Goal: Transaction & Acquisition: Subscribe to service/newsletter

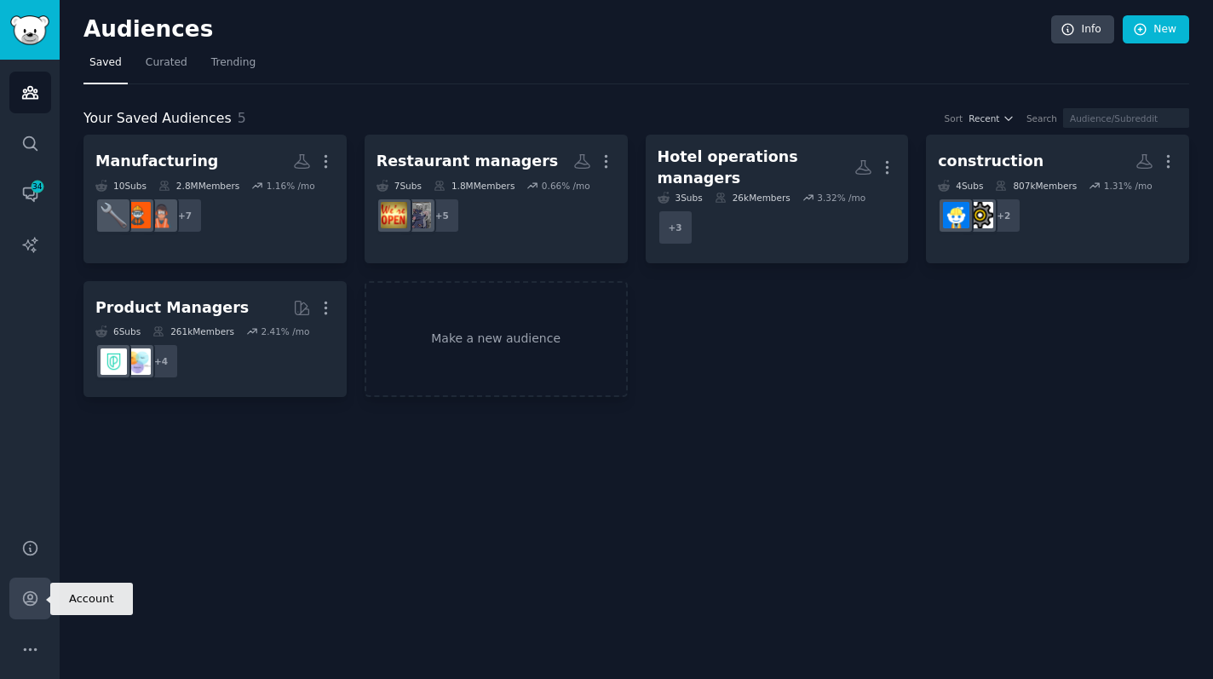
click at [47, 600] on link "Account" at bounding box center [30, 599] width 42 height 42
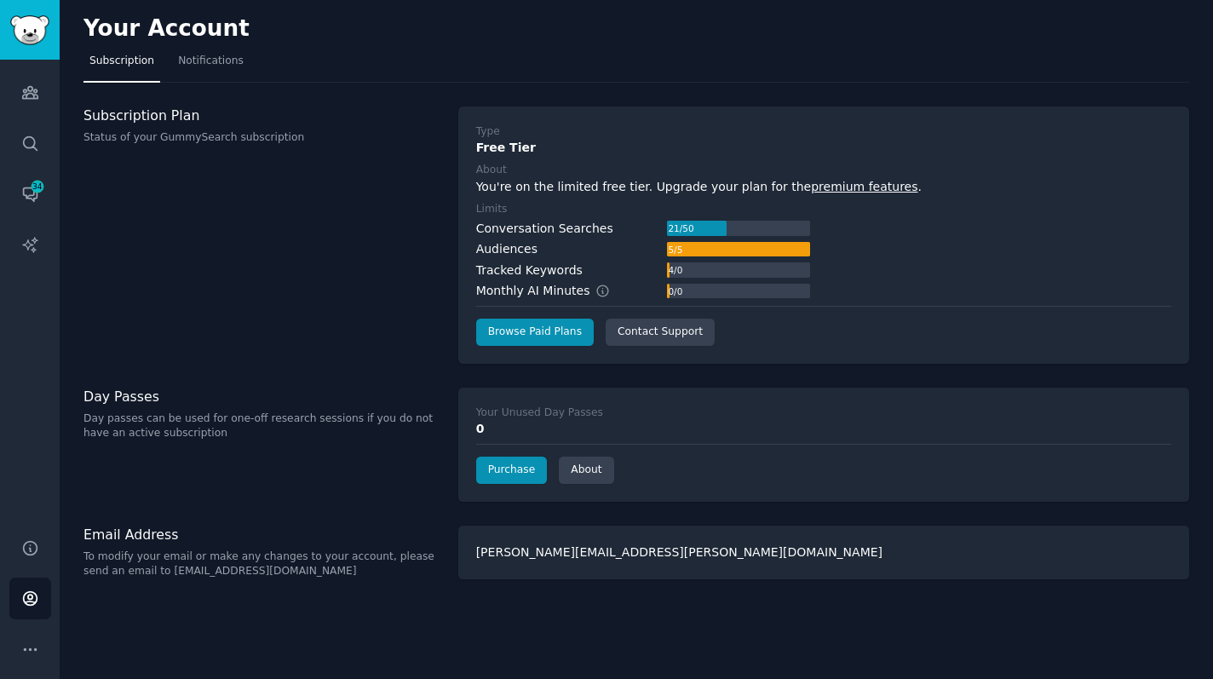
click at [174, 115] on h3 "Subscription Plan" at bounding box center [261, 116] width 357 height 18
click at [144, 110] on h3 "Subscription Plan" at bounding box center [261, 116] width 357 height 18
click at [498, 345] on div "Type Free Tier About You're on the limited free tier. Upgrade your plan for the…" at bounding box center [823, 235] width 731 height 257
click at [499, 330] on link "Browse Paid Plans" at bounding box center [535, 332] width 118 height 27
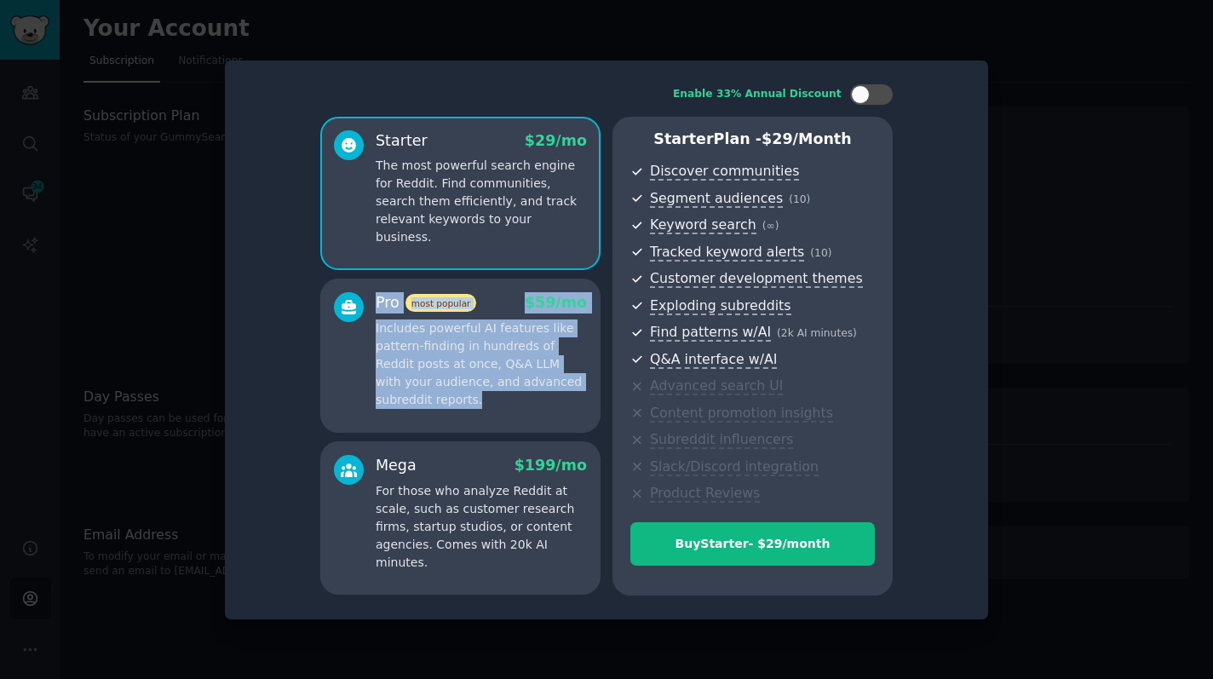
drag, startPoint x: 463, startPoint y: 410, endPoint x: 367, endPoint y: 294, distance: 150.1
click at [367, 294] on div "Pro most popular $ 59 /mo Includes powerful AI features like pattern-finding in…" at bounding box center [460, 355] width 280 height 153
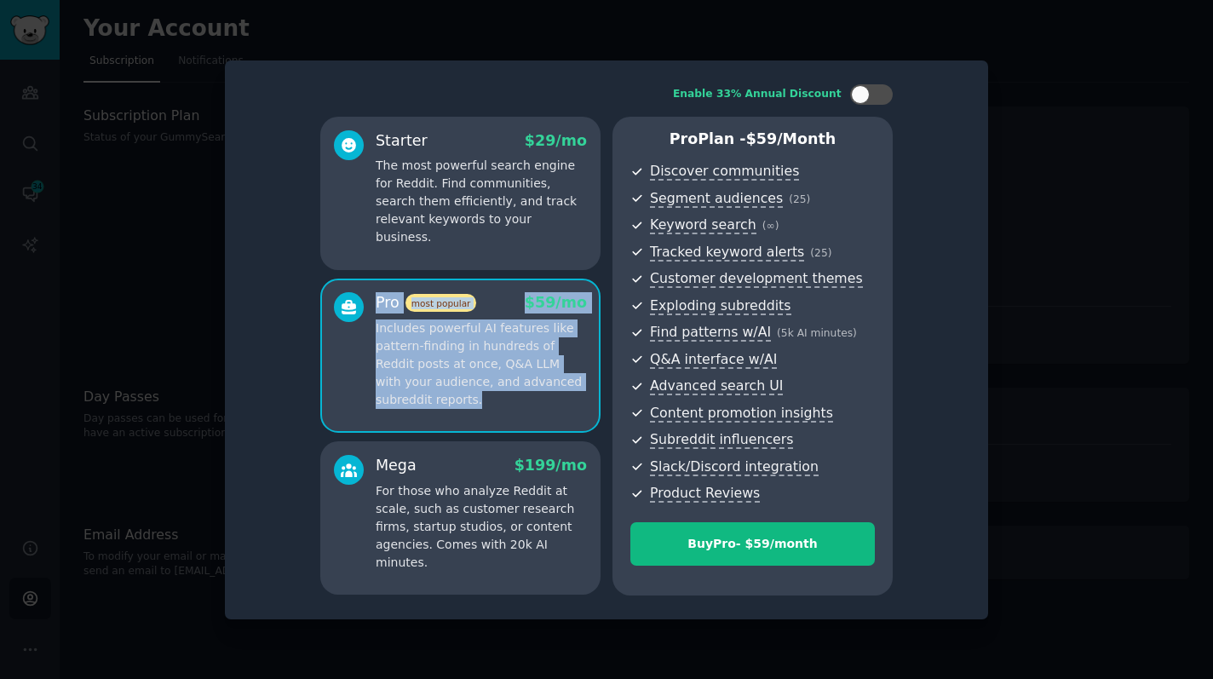
click at [399, 354] on p "Includes powerful AI features like pattern-finding in hundreds of Reddit posts …" at bounding box center [481, 364] width 211 height 89
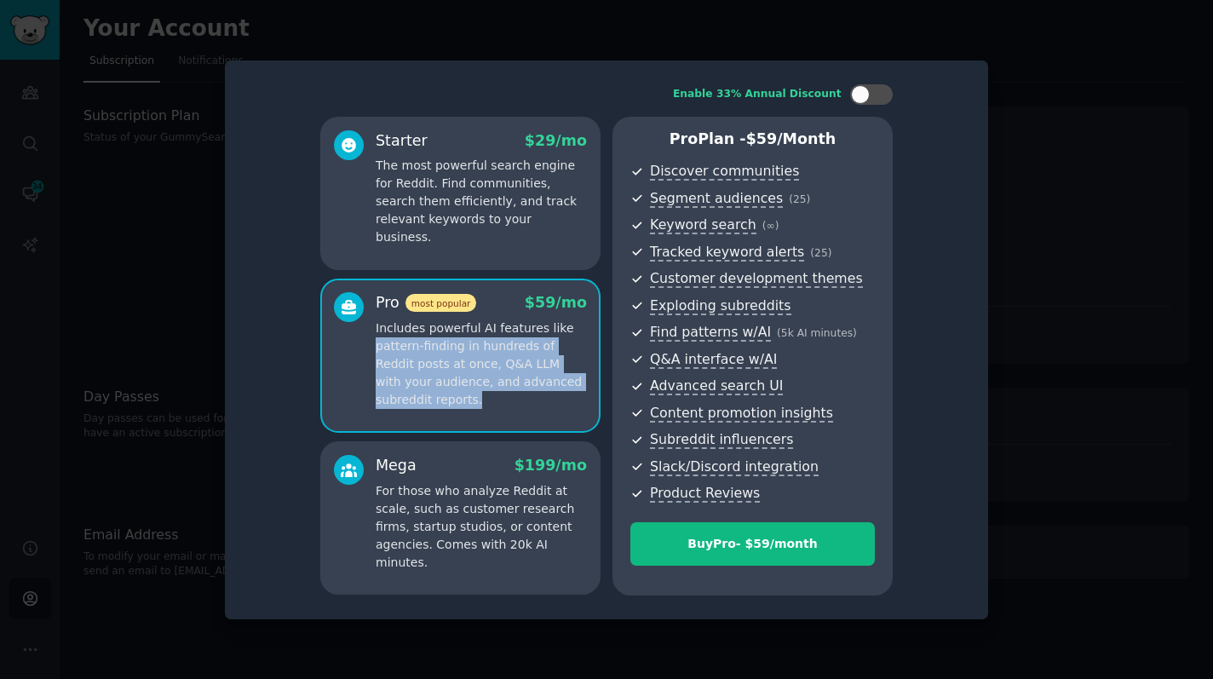
drag, startPoint x: 457, startPoint y: 402, endPoint x: 377, endPoint y: 341, distance: 100.2
click at [377, 341] on p "Includes powerful AI features like pattern-finding in hundreds of Reddit posts …" at bounding box center [481, 364] width 211 height 89
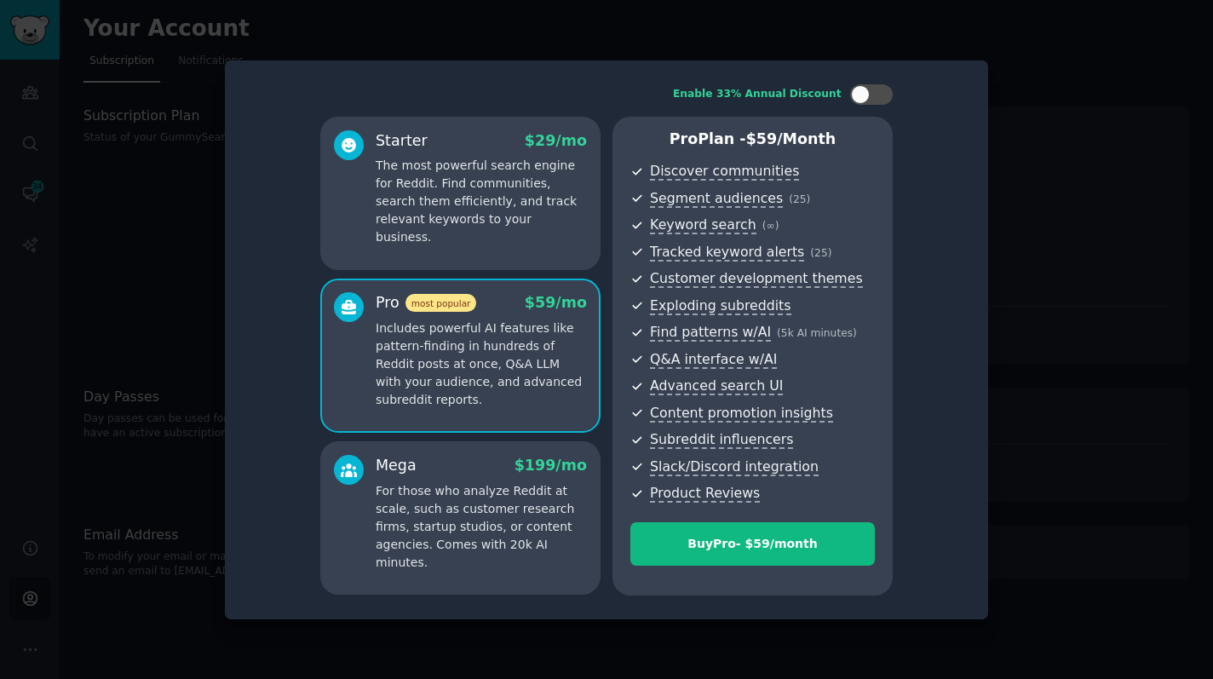
click at [186, 354] on div at bounding box center [606, 339] width 1213 height 679
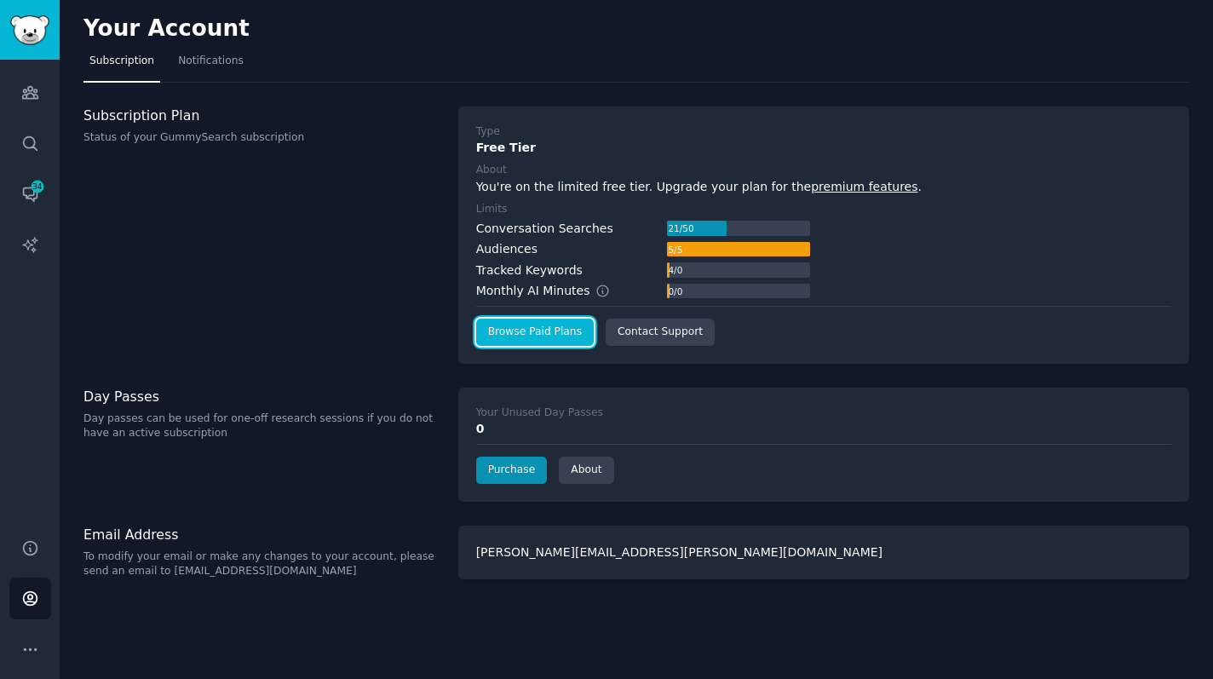
click at [573, 337] on link "Browse Paid Plans" at bounding box center [535, 332] width 118 height 27
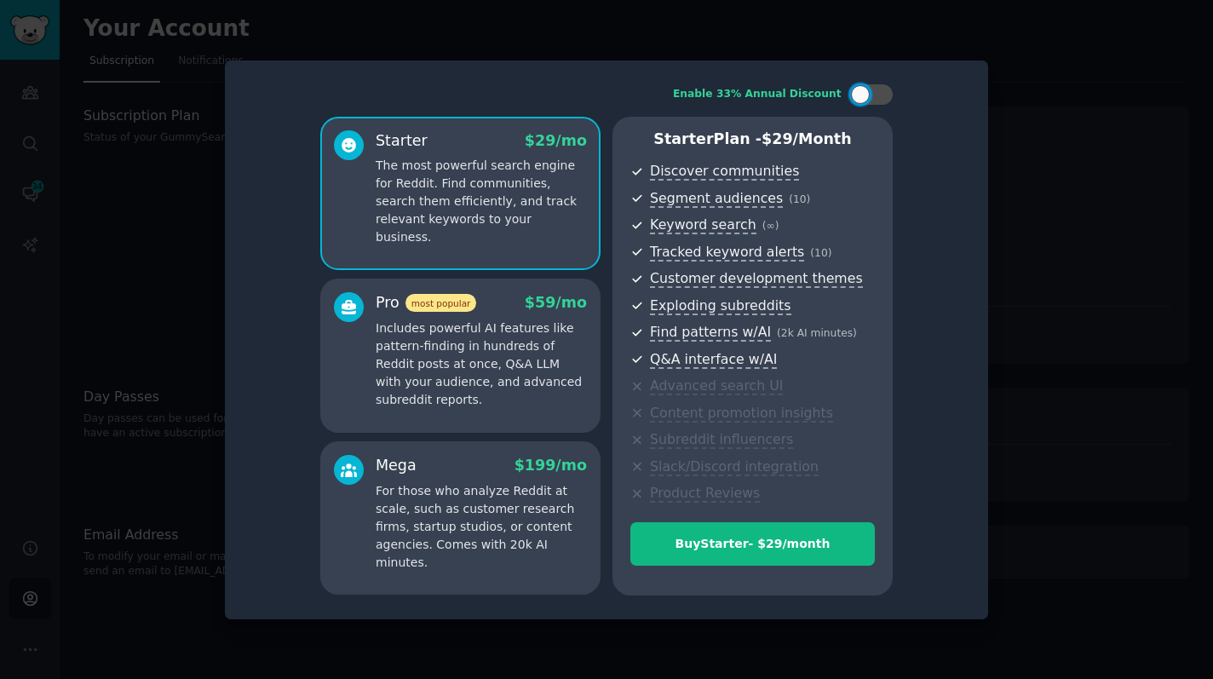
click at [567, 359] on p "Includes powerful AI features like pattern-finding in hundreds of Reddit posts …" at bounding box center [481, 364] width 211 height 89
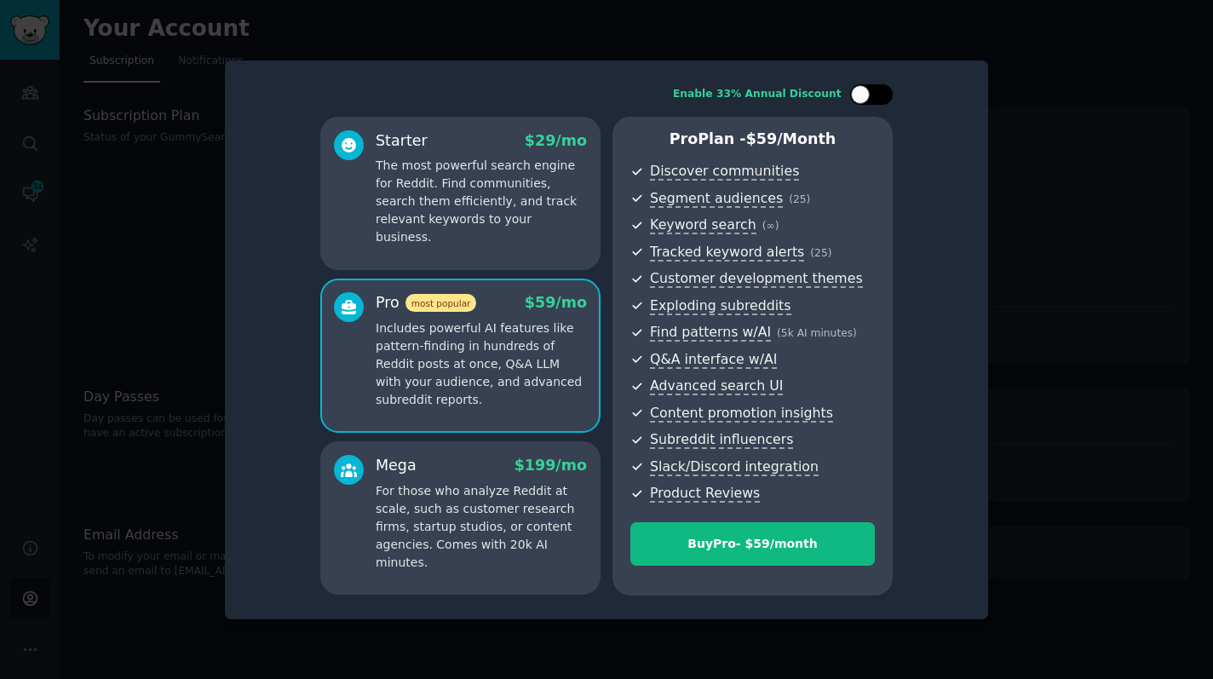
click at [866, 90] on div at bounding box center [860, 94] width 19 height 19
checkbox input "true"
